Goal: Use online tool/utility: Use online tool/utility

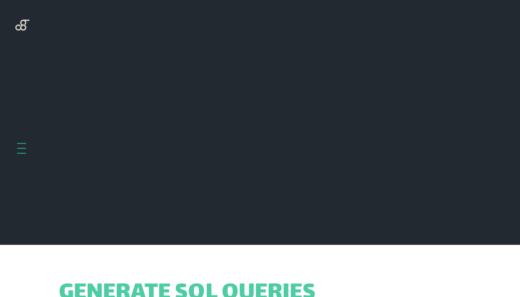
scroll to position [244, 0]
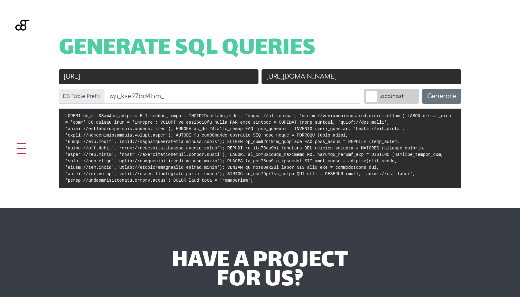
drag, startPoint x: 87, startPoint y: 76, endPoint x: 153, endPoint y: 79, distance: 65.6
click at [153, 79] on input "https://cla.local" at bounding box center [159, 76] width 200 height 15
paste input "livit"
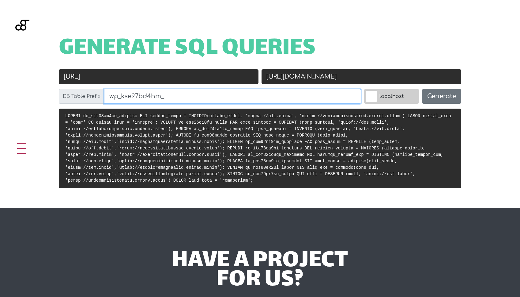
type input "[URL]"
drag, startPoint x: 133, startPoint y: 97, endPoint x: 247, endPoint y: 104, distance: 114.2
click at [247, 104] on div "DB Table Prefix wp_kse97bd4hm_" at bounding box center [209, 99] width 305 height 20
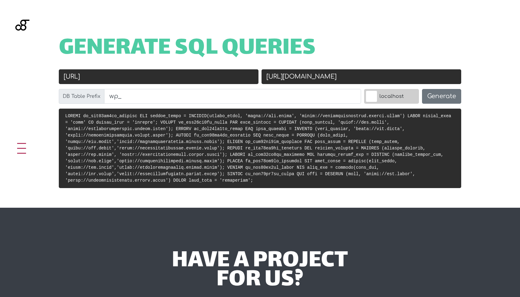
type input "wp_"
click at [294, 78] on input "https://livitimpactreport.kinsta.cloud" at bounding box center [362, 76] width 200 height 15
click at [326, 80] on input "https://livitimpactreport.kinsta.cloud" at bounding box center [362, 76] width 200 height 15
paste input ".kinsta.cloud/"
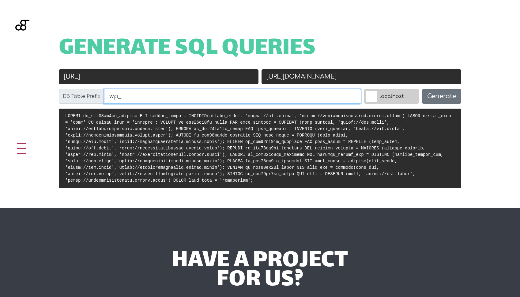
type input "[URL][DOMAIN_NAME]"
click at [226, 97] on input "wp_" at bounding box center [232, 96] width 257 height 15
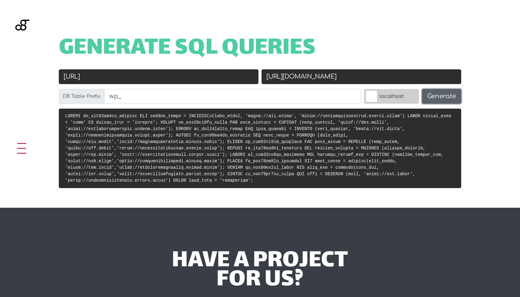
click at [435, 94] on button "Generate" at bounding box center [441, 96] width 39 height 15
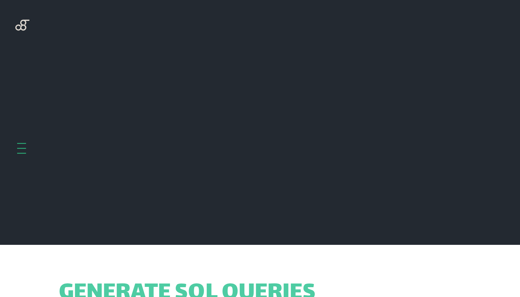
scroll to position [244, 0]
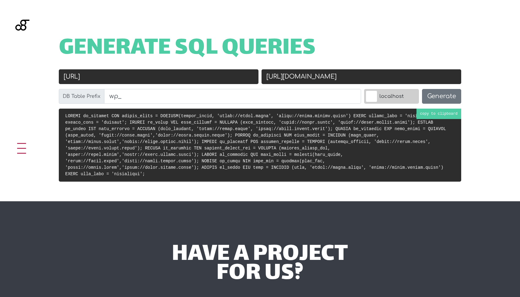
click at [302, 137] on code at bounding box center [255, 144] width 381 height 63
